Goal: Task Accomplishment & Management: Complete application form

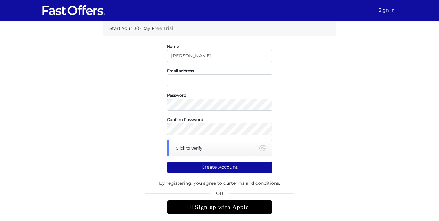
type input "[PERSON_NAME]"
type input "[EMAIL_ADDRESS][DOMAIN_NAME]"
click at [212, 145] on div "Click to verify" at bounding box center [219, 148] width 105 height 16
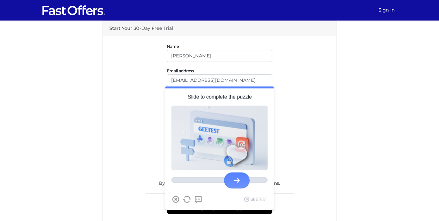
click at [241, 180] on div at bounding box center [237, 180] width 26 height 16
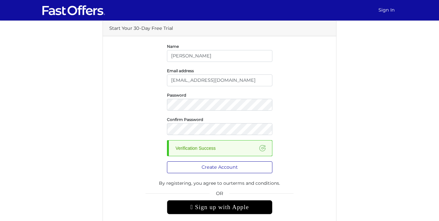
click at [194, 169] on button "Create Account" at bounding box center [219, 167] width 105 height 12
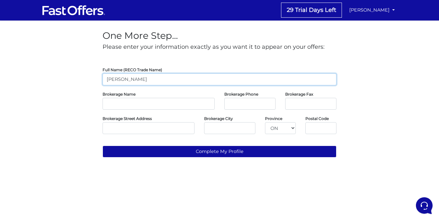
type input "[PERSON_NAME]"
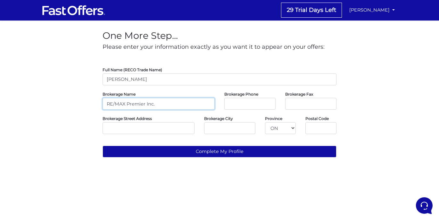
type input "RE/MAX Premier Inc."
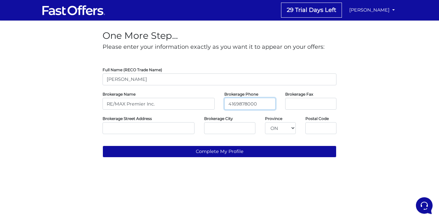
type input "4169878000"
type input "4169878001"
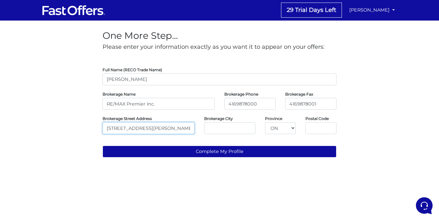
type input "9100 Jane St Bldg L #77"
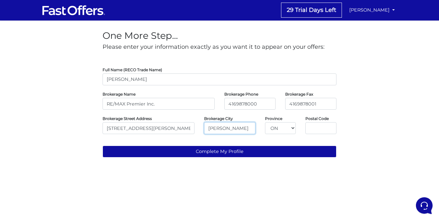
type input "Vaughan"
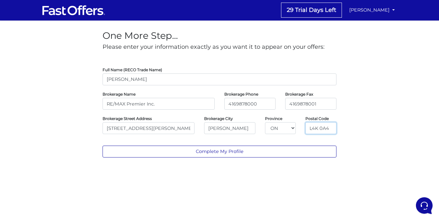
type input "L4K 0A4"
click at [166, 147] on button "Complete My Profile" at bounding box center [220, 151] width 234 height 12
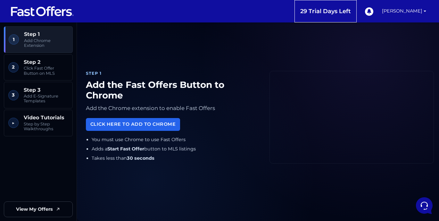
scroll to position [9, 0]
